Goal: Information Seeking & Learning: Learn about a topic

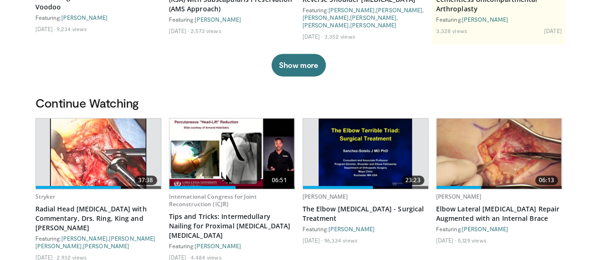
scroll to position [283, 0]
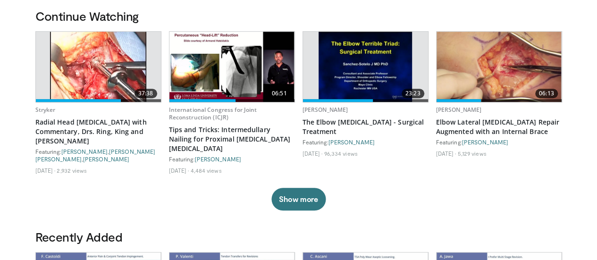
click at [97, 71] on img at bounding box center [98, 67] width 96 height 70
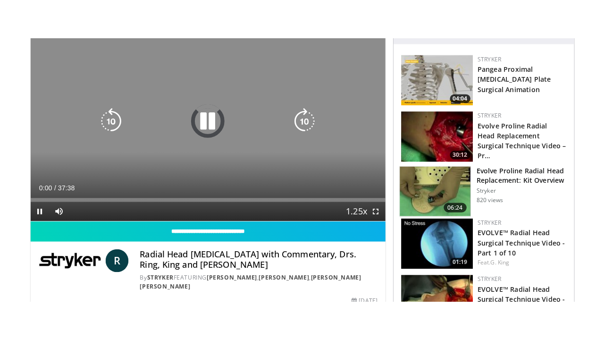
scroll to position [94, 0]
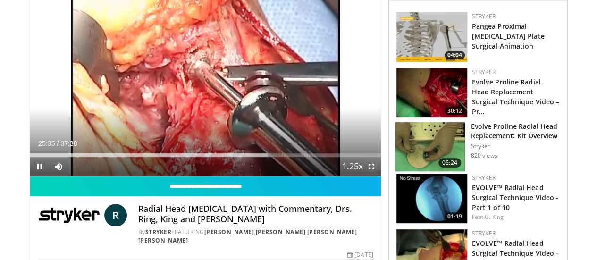
click at [380, 176] on span "Video Player" at bounding box center [371, 166] width 19 height 19
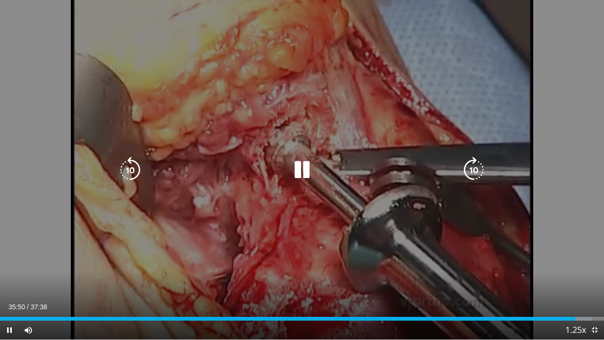
click at [530, 89] on div "30 seconds Tap to unmute" at bounding box center [302, 169] width 604 height 339
click at [296, 169] on icon "Video Player" at bounding box center [302, 170] width 26 height 26
click at [292, 168] on icon "Video Player" at bounding box center [302, 170] width 26 height 26
click at [300, 161] on icon "Video Player" at bounding box center [302, 170] width 26 height 26
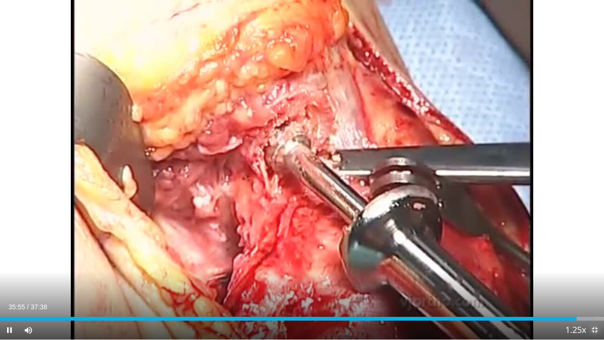
click at [599, 260] on span "Video Player" at bounding box center [594, 330] width 19 height 19
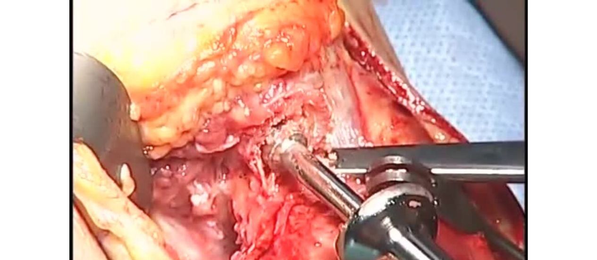
scroll to position [74, 0]
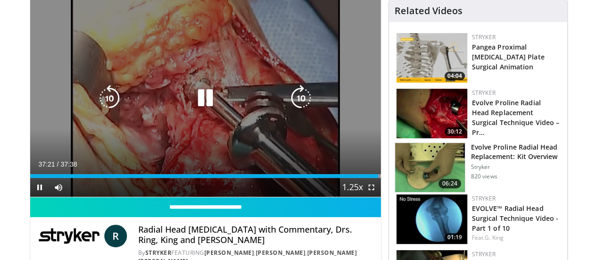
click at [301, 73] on div "30 seconds Tap to unmute" at bounding box center [205, 98] width 351 height 197
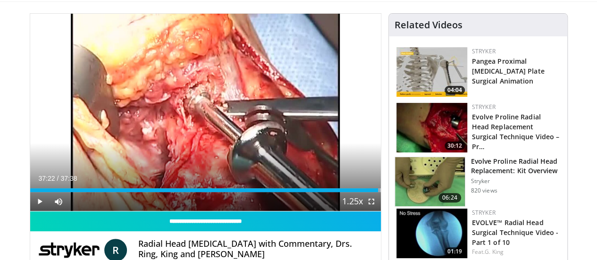
scroll to position [0, 0]
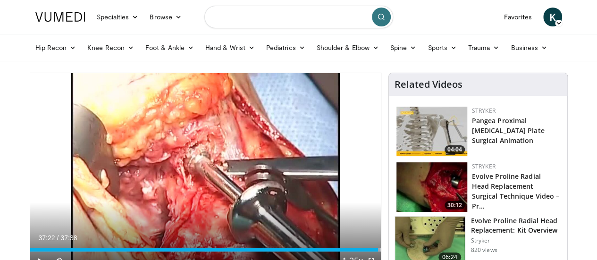
click at [256, 17] on input "Search topics, interventions" at bounding box center [298, 17] width 189 height 23
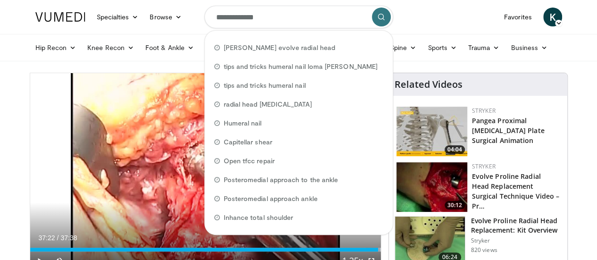
type input "**********"
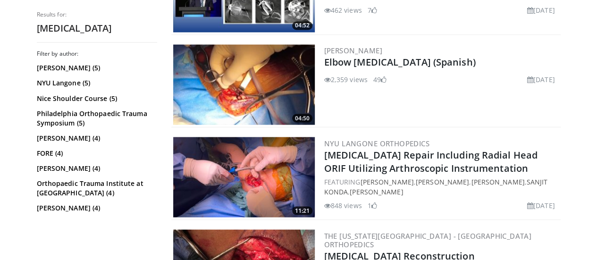
scroll to position [850, 0]
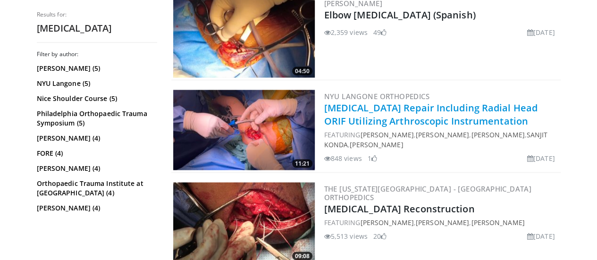
click at [384, 111] on link "[MEDICAL_DATA] Repair Including Radial Head ORIF Utilizing Arthroscopic Instrum…" at bounding box center [430, 114] width 213 height 26
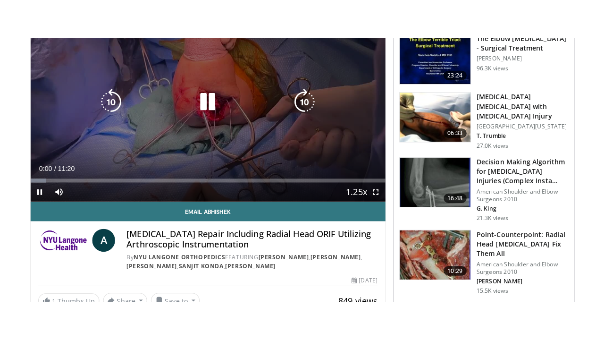
scroll to position [94, 0]
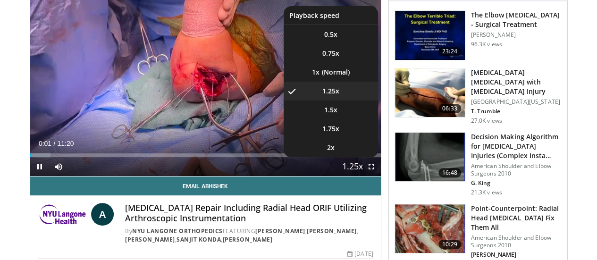
click at [359, 177] on span "Video Player" at bounding box center [352, 167] width 13 height 19
click at [338, 115] on span "1.5x" at bounding box center [330, 109] width 13 height 9
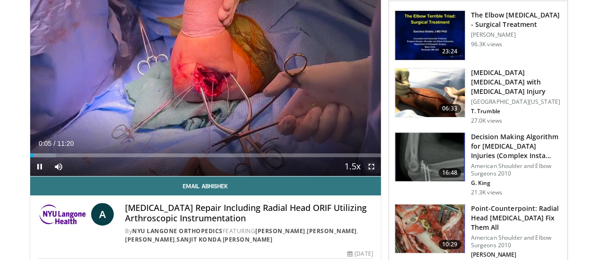
click at [380, 176] on span "Video Player" at bounding box center [371, 166] width 19 height 19
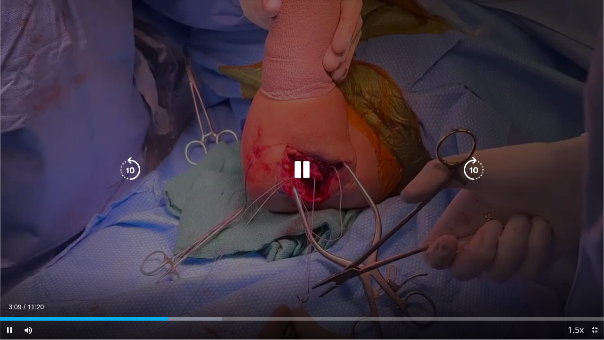
click at [129, 162] on icon "Video Player" at bounding box center [130, 170] width 26 height 26
click at [129, 160] on icon "Video Player" at bounding box center [130, 170] width 26 height 26
click at [127, 173] on icon "Video Player" at bounding box center [130, 170] width 26 height 26
click at [307, 165] on icon "Video Player" at bounding box center [302, 170] width 26 height 26
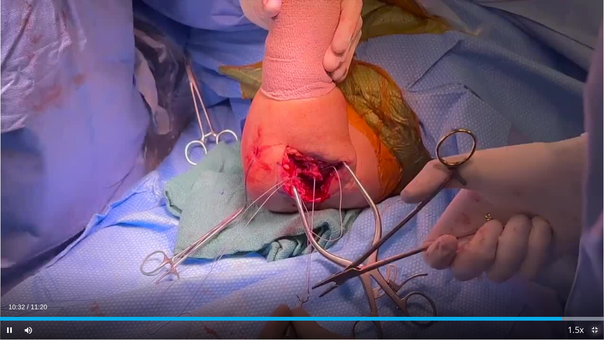
click at [598, 260] on span "Video Player" at bounding box center [594, 330] width 19 height 19
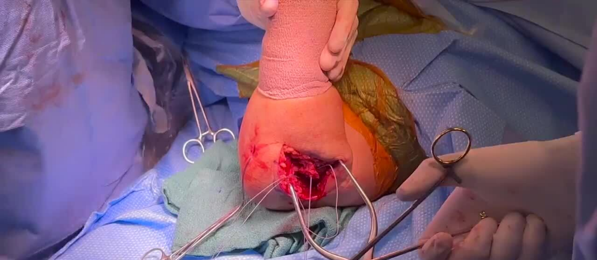
scroll to position [121, 0]
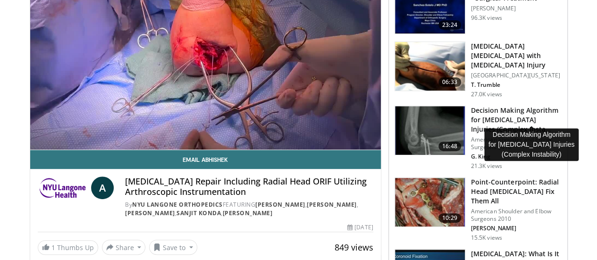
click at [531, 106] on h3 "Decision Making Algorithm for Terrible Triad Injuries (Complex Insta…" at bounding box center [516, 120] width 91 height 28
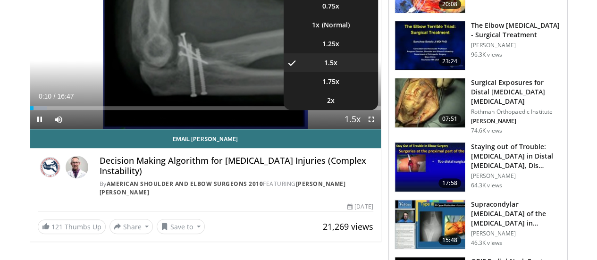
scroll to position [47, 0]
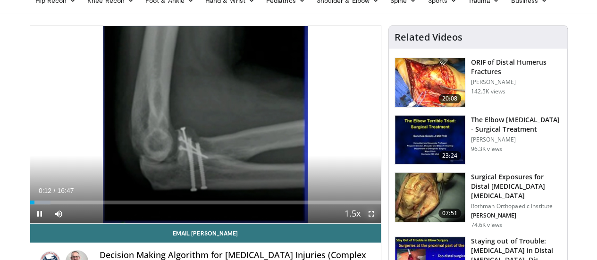
click at [381, 223] on span "Video Player" at bounding box center [371, 213] width 19 height 19
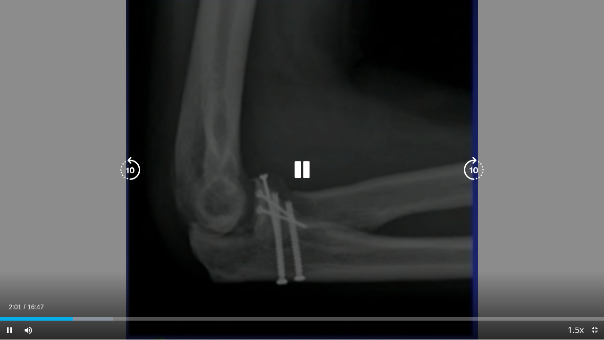
click at [298, 173] on icon "Video Player" at bounding box center [302, 170] width 26 height 26
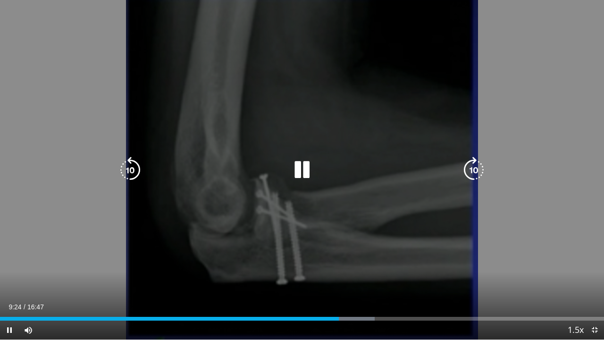
click at [304, 168] on icon "Video Player" at bounding box center [302, 170] width 26 height 26
click at [306, 168] on icon "Video Player" at bounding box center [302, 170] width 26 height 26
click at [310, 167] on icon "Video Player" at bounding box center [302, 170] width 26 height 26
click at [306, 170] on icon "Video Player" at bounding box center [302, 170] width 26 height 26
click at [313, 154] on div "10 seconds Tap to unmute" at bounding box center [302, 169] width 604 height 339
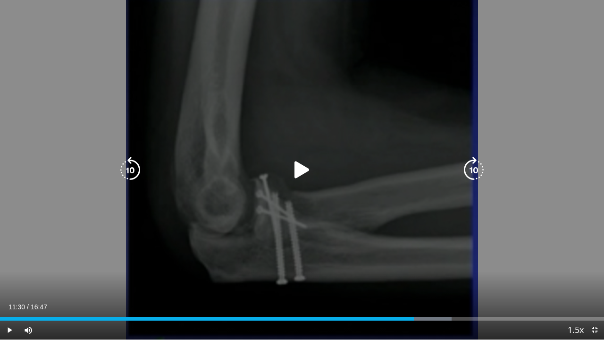
click at [304, 172] on icon "Video Player" at bounding box center [302, 170] width 26 height 26
click at [134, 165] on icon "Video Player" at bounding box center [130, 170] width 26 height 26
click at [133, 168] on icon "Video Player" at bounding box center [130, 170] width 26 height 26
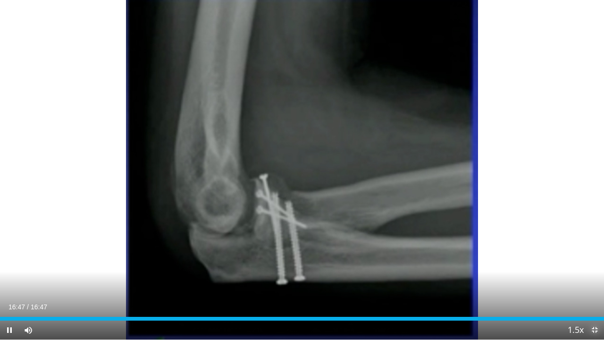
click at [592, 260] on span "Video Player" at bounding box center [594, 330] width 19 height 19
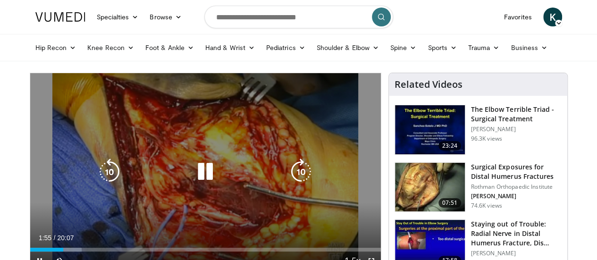
click at [260, 123] on div "10 seconds Tap to unmute" at bounding box center [205, 171] width 351 height 197
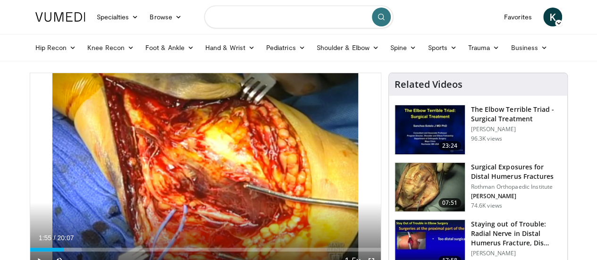
click at [301, 16] on input "Search topics, interventions" at bounding box center [298, 17] width 189 height 23
type input "**********"
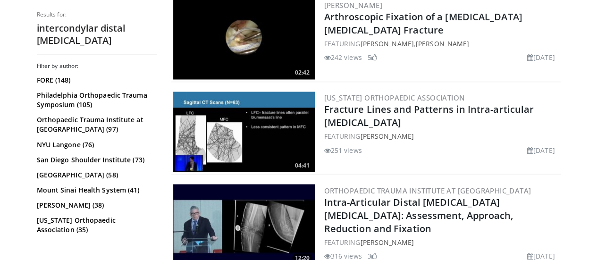
scroll to position [850, 0]
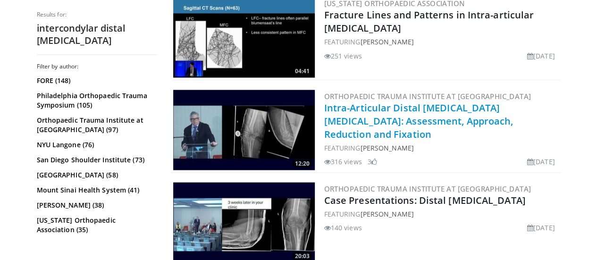
click at [346, 111] on link "Intra-Articular Distal [MEDICAL_DATA] [MEDICAL_DATA]: Assessment, Approach, Red…" at bounding box center [418, 120] width 189 height 39
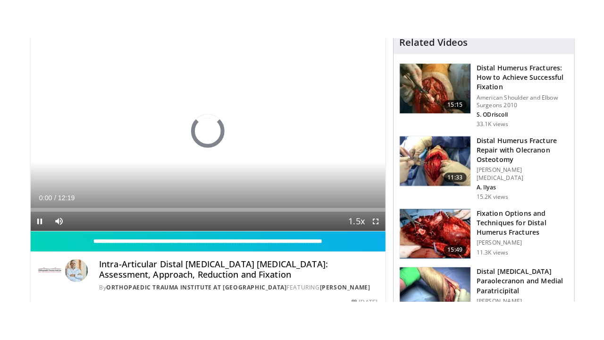
scroll to position [94, 0]
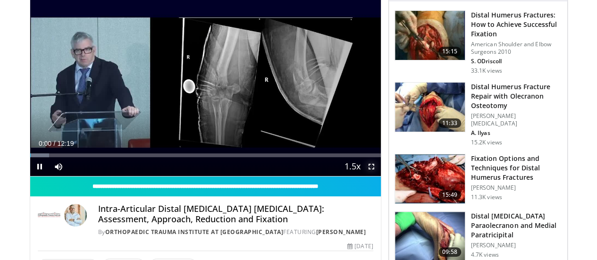
click at [381, 176] on span "Video Player" at bounding box center [371, 166] width 19 height 19
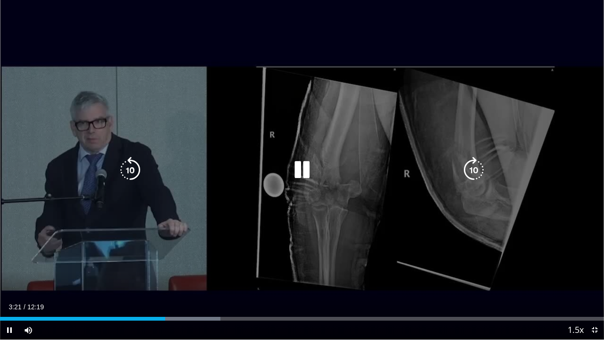
click at [291, 173] on icon "Video Player" at bounding box center [302, 170] width 26 height 26
click at [295, 167] on icon "Video Player" at bounding box center [302, 170] width 26 height 26
click at [296, 166] on icon "Video Player" at bounding box center [302, 170] width 26 height 26
click at [311, 167] on icon "Video Player" at bounding box center [302, 170] width 26 height 26
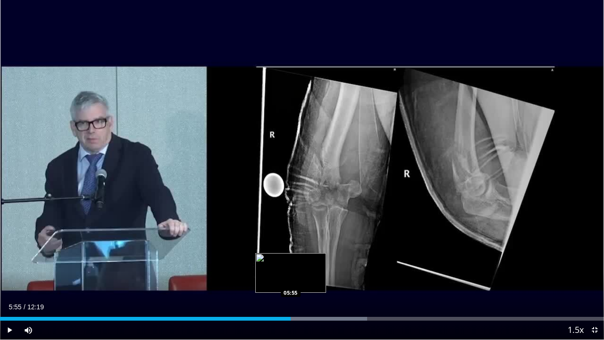
click at [291, 260] on div "Loaded : 60.77% 05:55 05:55" at bounding box center [302, 319] width 604 height 4
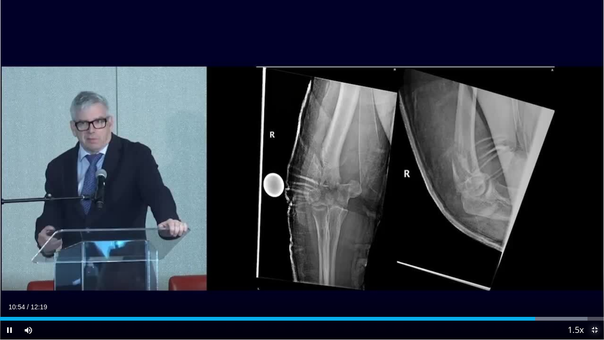
click at [597, 260] on span "Video Player" at bounding box center [594, 330] width 19 height 19
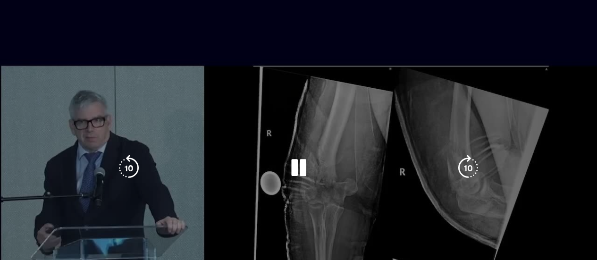
scroll to position [0, 0]
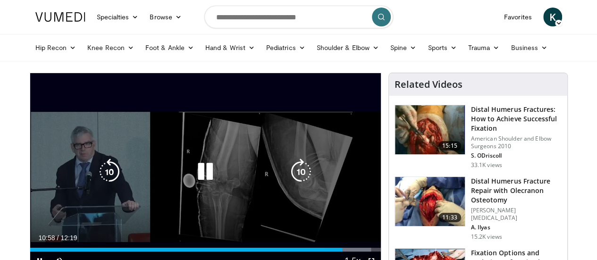
click at [195, 178] on icon "Video Player" at bounding box center [205, 172] width 26 height 26
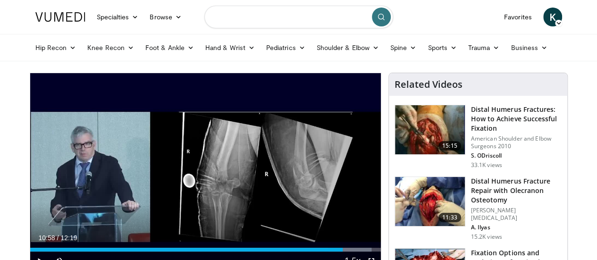
click at [280, 16] on input "Search topics, interventions" at bounding box center [298, 17] width 189 height 23
type input "**********"
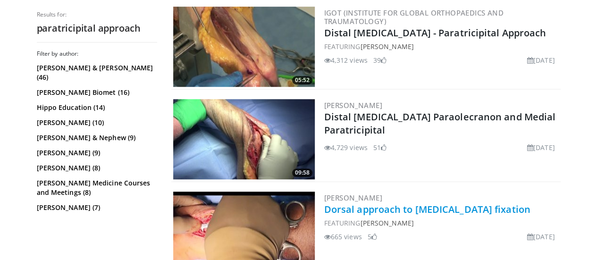
scroll to position [283, 0]
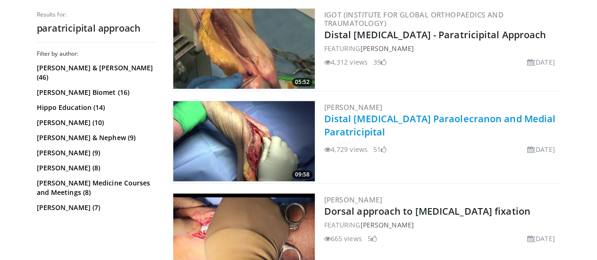
click at [394, 116] on link "Distal Humerus Paraolecranon and Medial Paratricipital" at bounding box center [440, 125] width 232 height 26
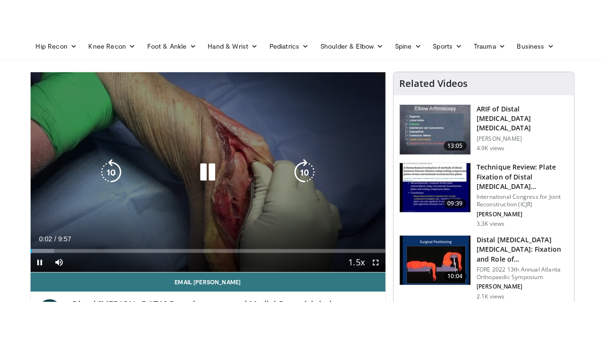
scroll to position [94, 0]
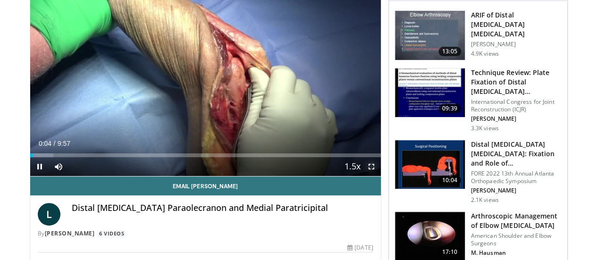
click at [381, 176] on span "Video Player" at bounding box center [371, 166] width 19 height 19
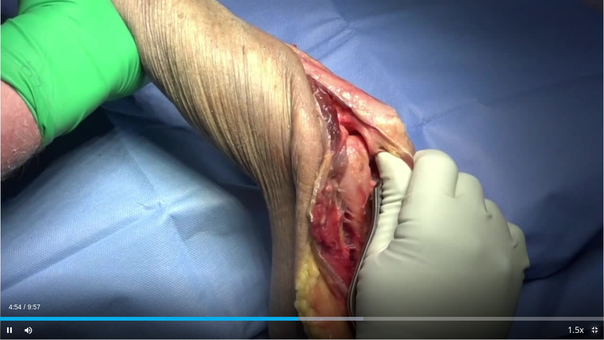
click at [597, 260] on span "Video Player" at bounding box center [594, 330] width 19 height 19
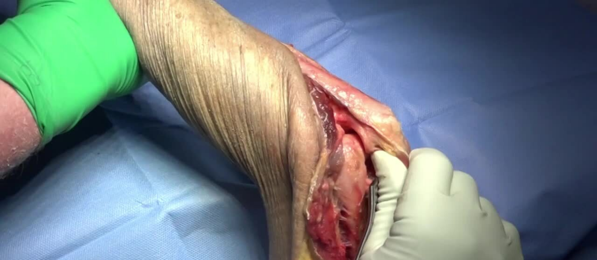
scroll to position [0, 0]
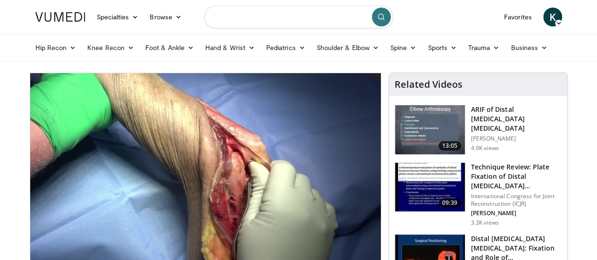
click at [318, 20] on input "Search topics, interventions" at bounding box center [298, 17] width 189 height 23
type input "**********"
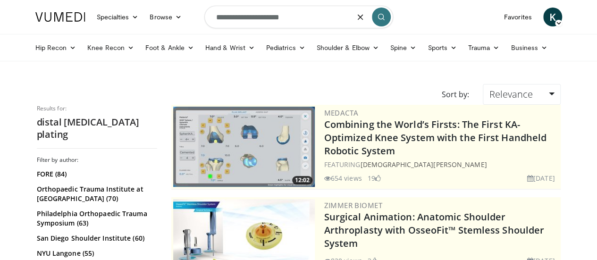
drag, startPoint x: 269, startPoint y: 17, endPoint x: 170, endPoint y: 8, distance: 99.1
click at [170, 8] on nav "Specialties Adult & Family Medicine Allergy, [MEDICAL_DATA], Immunology Anesthe…" at bounding box center [299, 17] width 538 height 34
type input "**********"
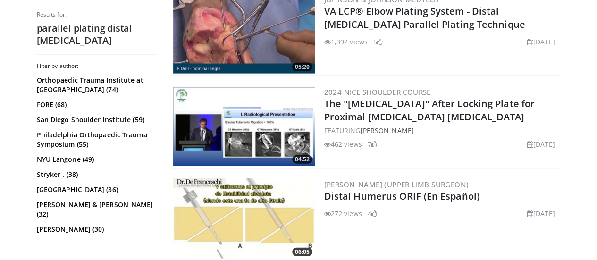
scroll to position [1133, 0]
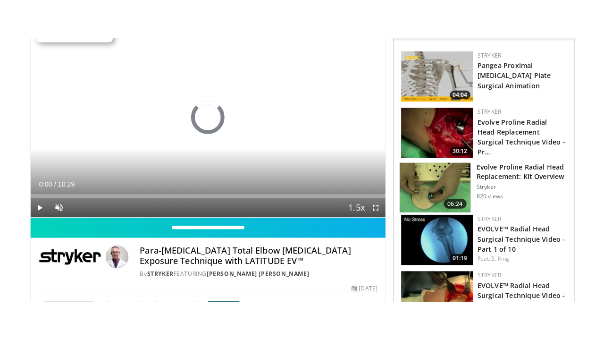
scroll to position [94, 0]
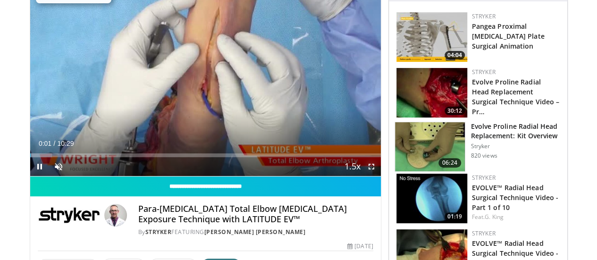
click at [380, 176] on span "Video Player" at bounding box center [371, 166] width 19 height 19
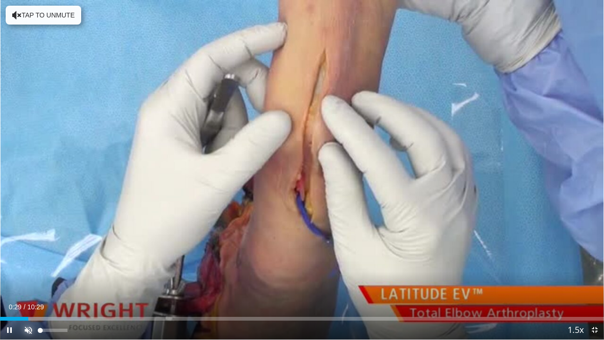
click at [30, 260] on span "Video Player" at bounding box center [28, 330] width 19 height 19
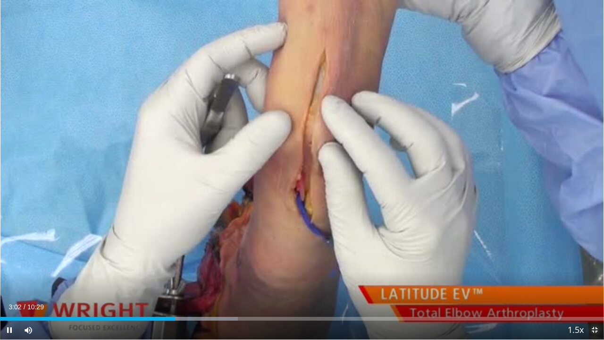
click at [599, 260] on span "Video Player" at bounding box center [594, 330] width 19 height 19
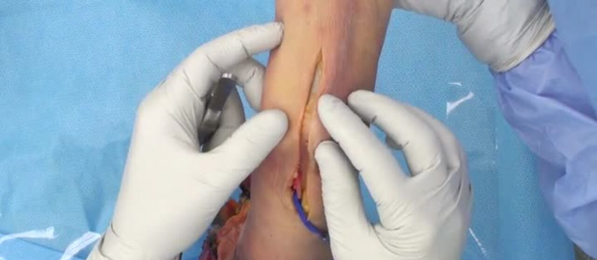
scroll to position [0, 0]
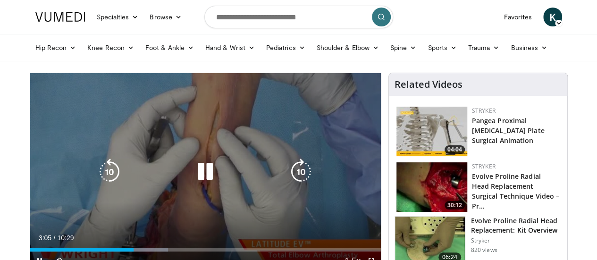
click at [200, 185] on icon "Video Player" at bounding box center [205, 172] width 26 height 26
